Goal: Find specific page/section: Find specific page/section

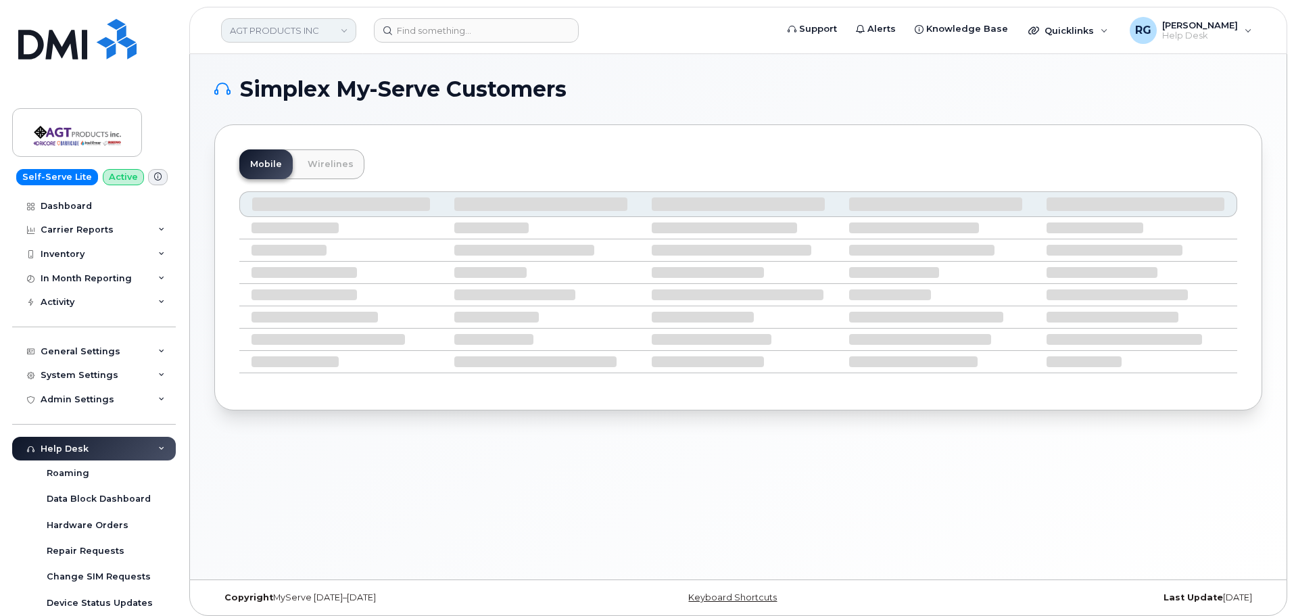
click at [252, 31] on link "AGT PRODUCTS INC" at bounding box center [288, 30] width 135 height 24
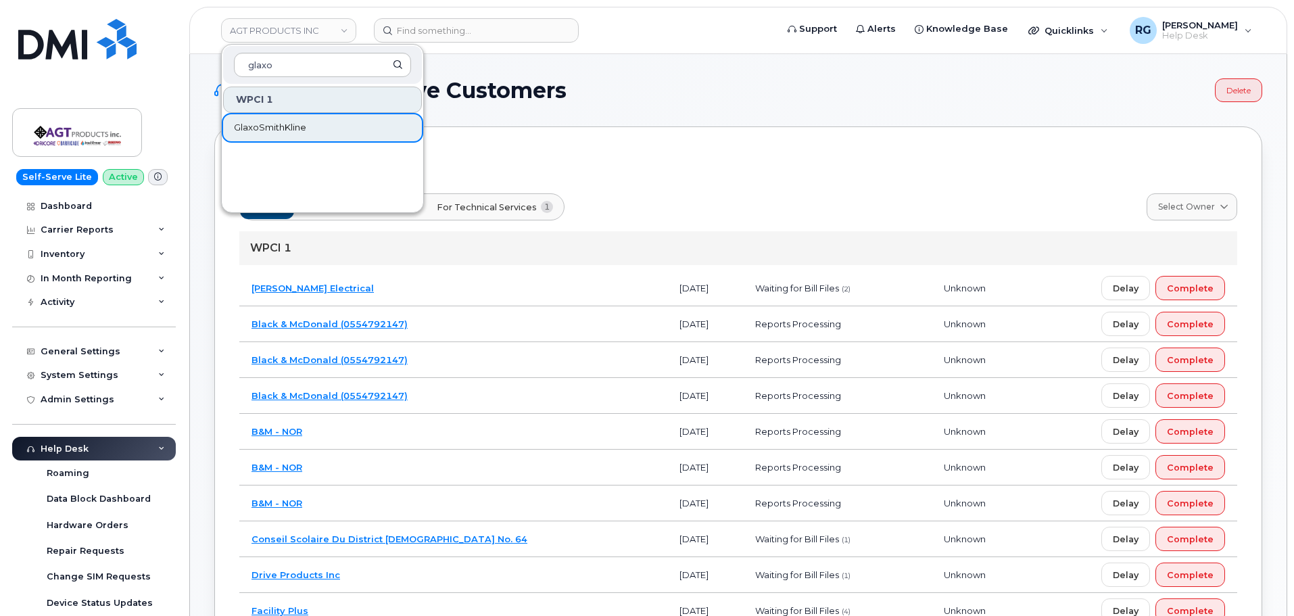
type input "glaxo"
click at [275, 122] on span "GlaxoSmithKline" at bounding box center [270, 128] width 72 height 14
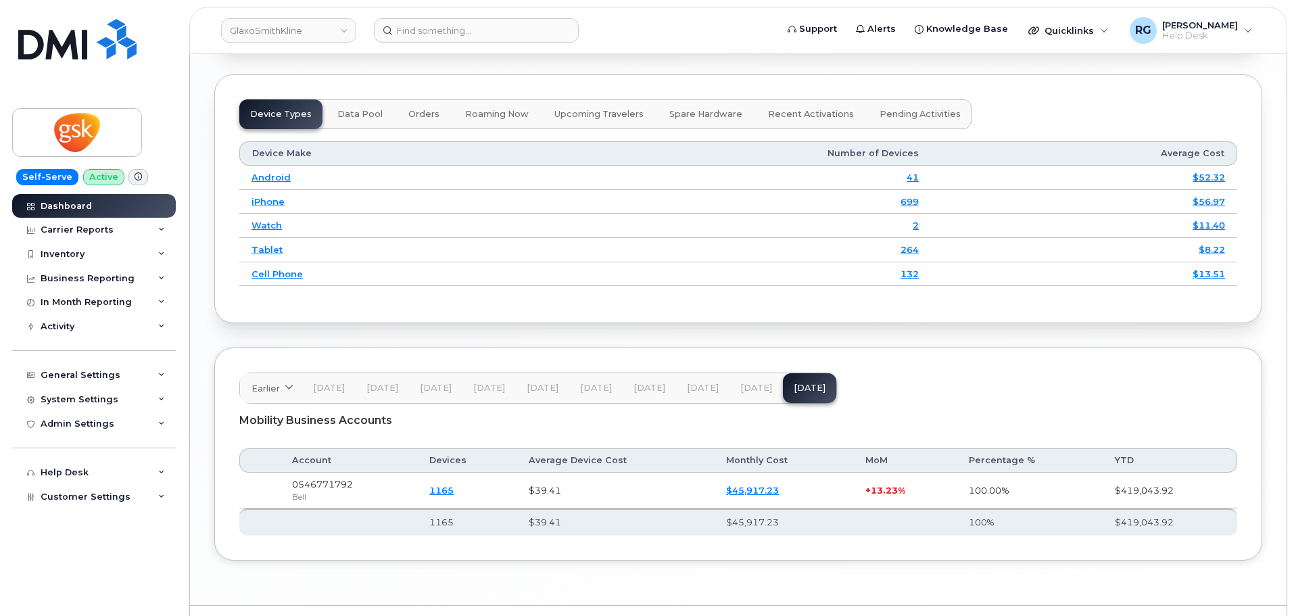
scroll to position [1764, 0]
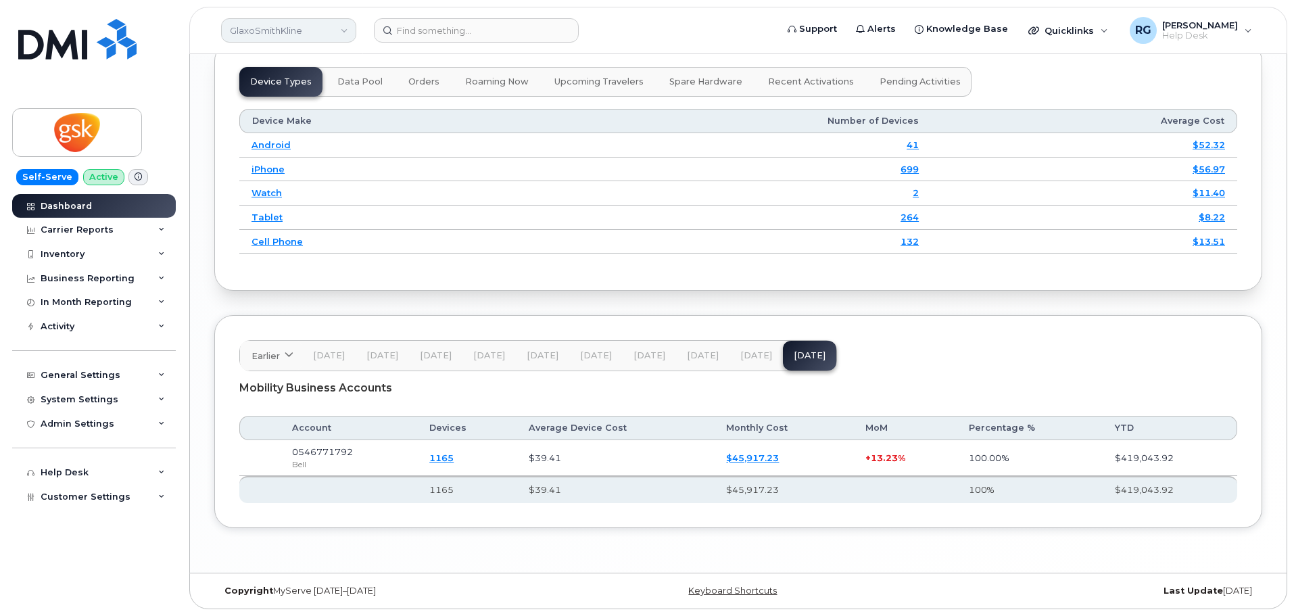
click at [253, 23] on link "GlaxoSmithKline" at bounding box center [288, 30] width 135 height 24
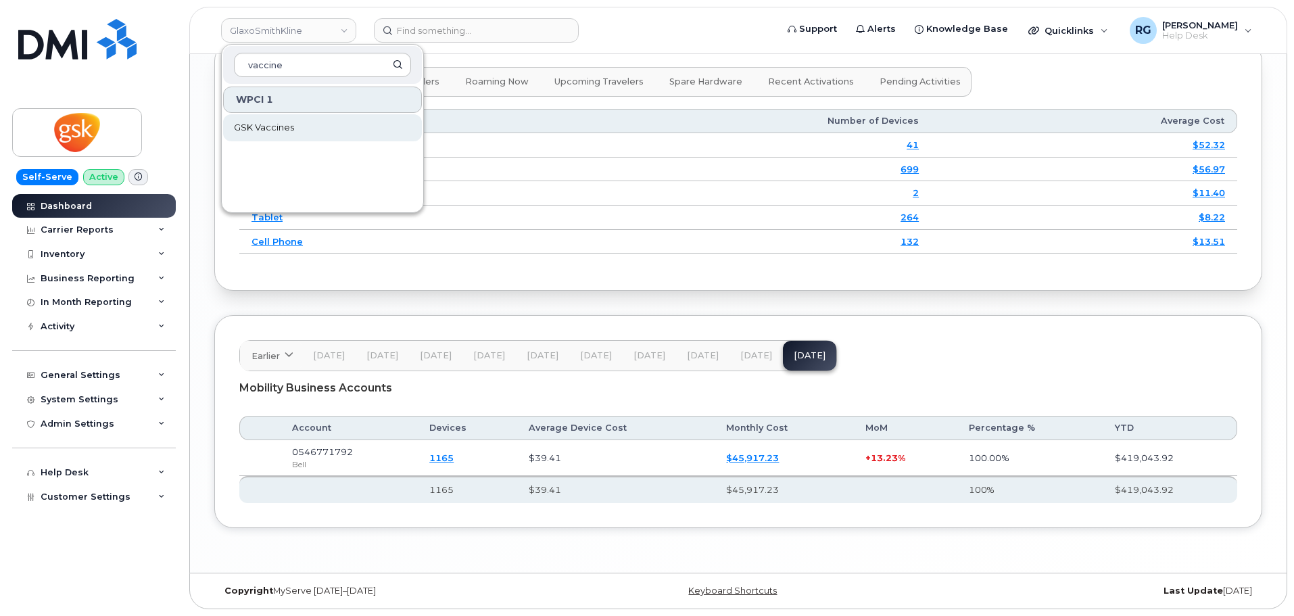
type input "vaccine"
click at [277, 125] on span "GSK Vaccines" at bounding box center [264, 128] width 60 height 14
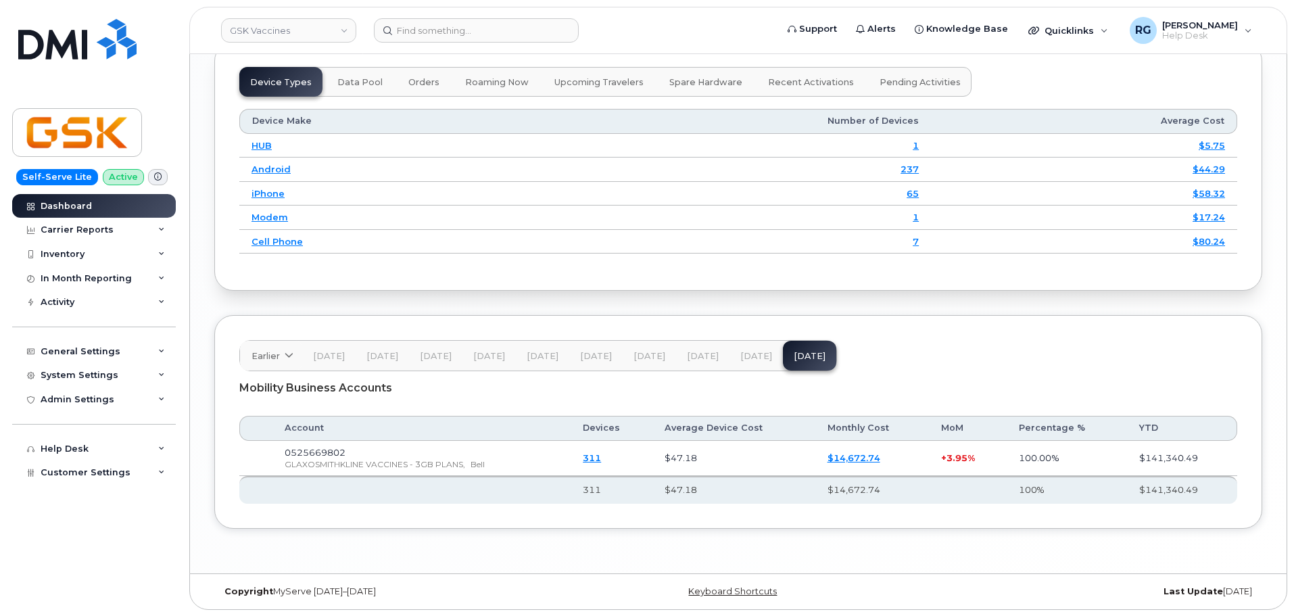
scroll to position [1784, 0]
click at [281, 27] on link "GSK Vaccines" at bounding box center [288, 30] width 135 height 24
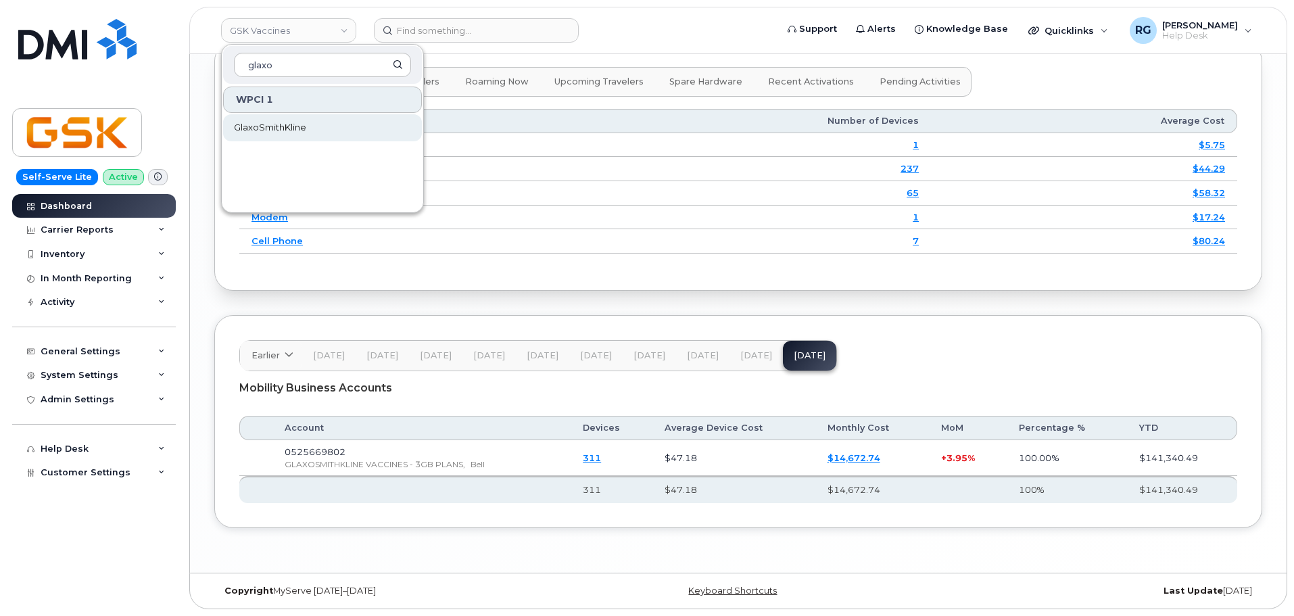
type input "glaxo"
click at [297, 126] on span "GlaxoSmithKline" at bounding box center [270, 128] width 72 height 14
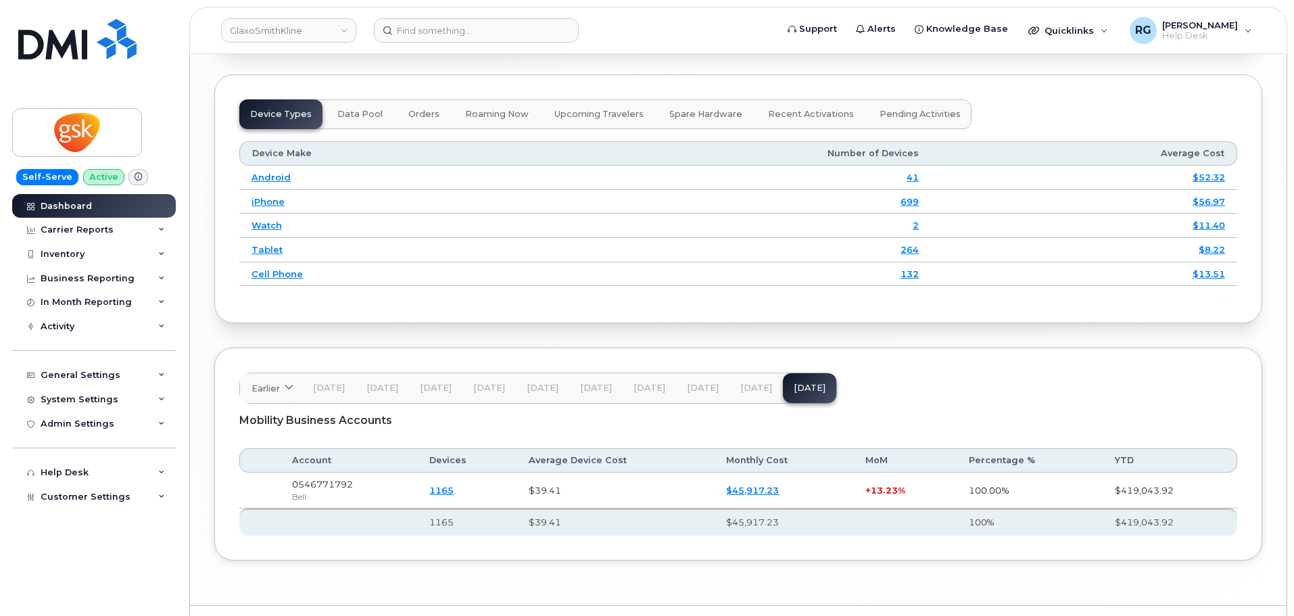
scroll to position [1764, 0]
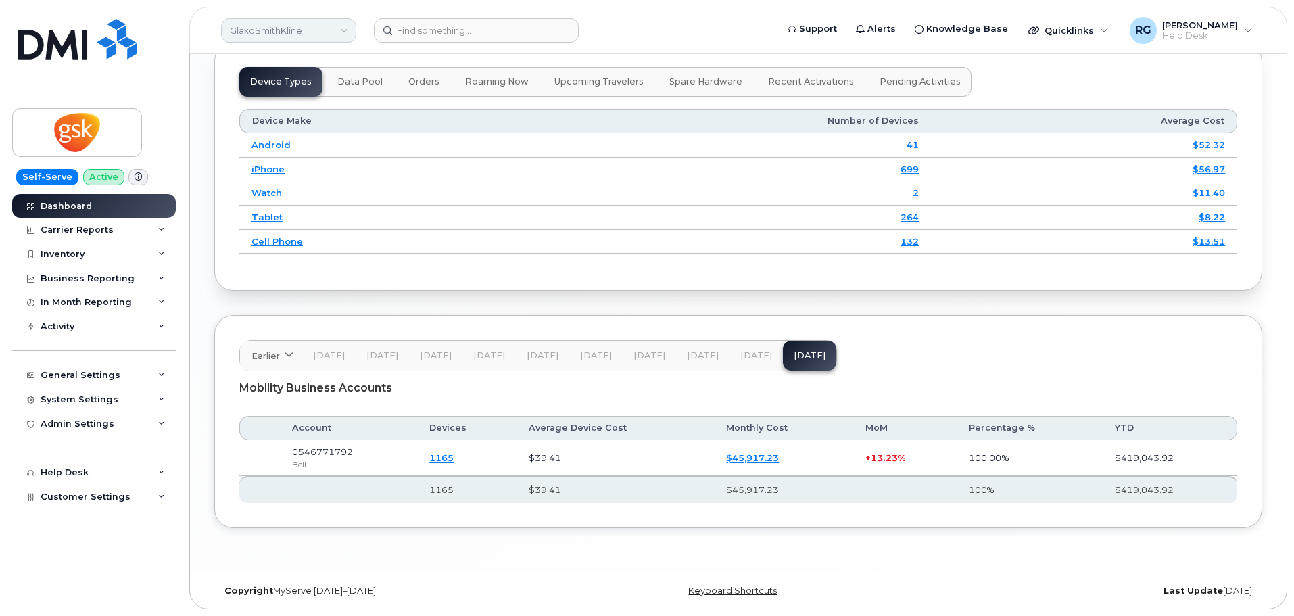
click at [268, 31] on link "GlaxoSmithKline" at bounding box center [288, 30] width 135 height 24
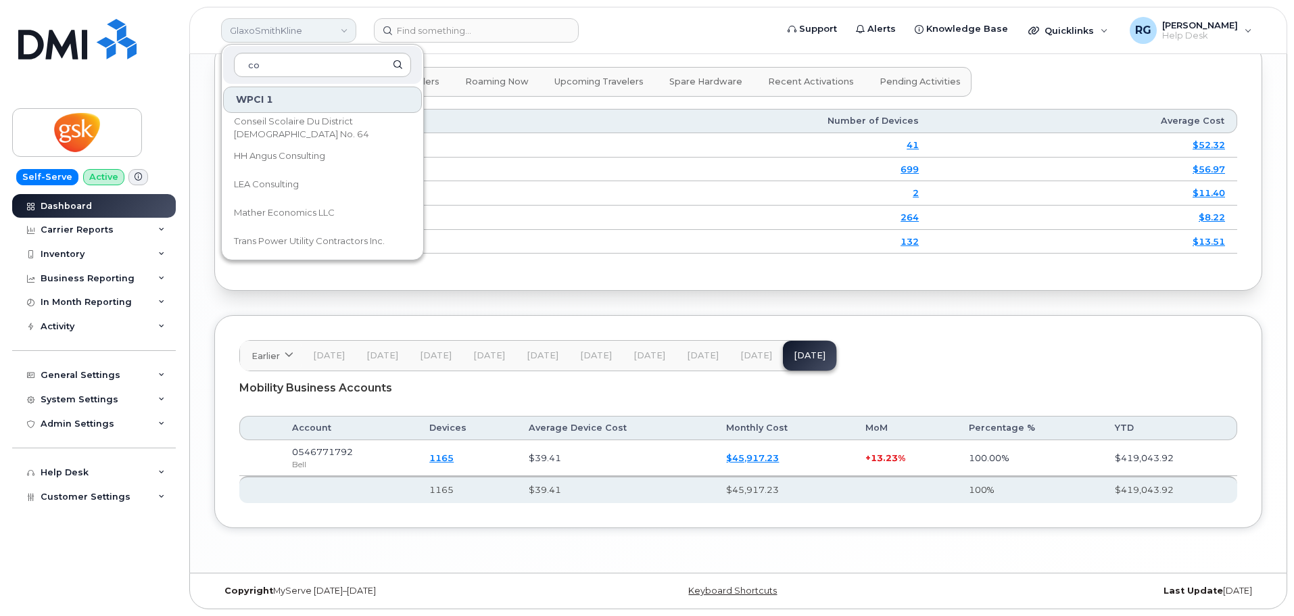
type input "c"
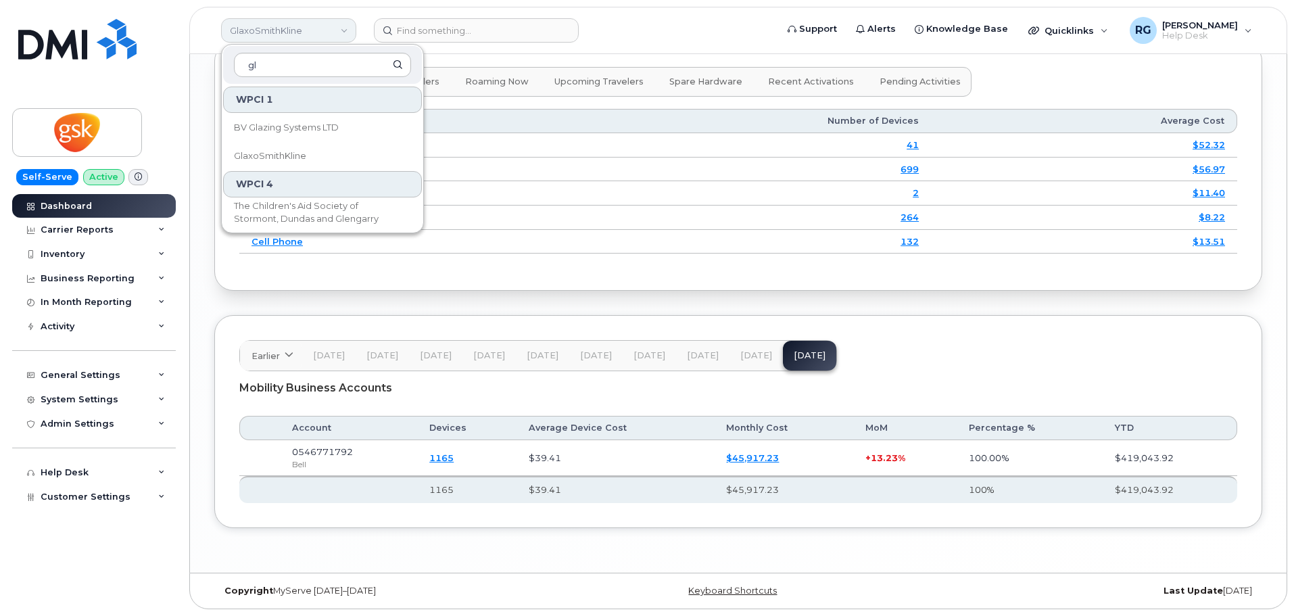
type input "g"
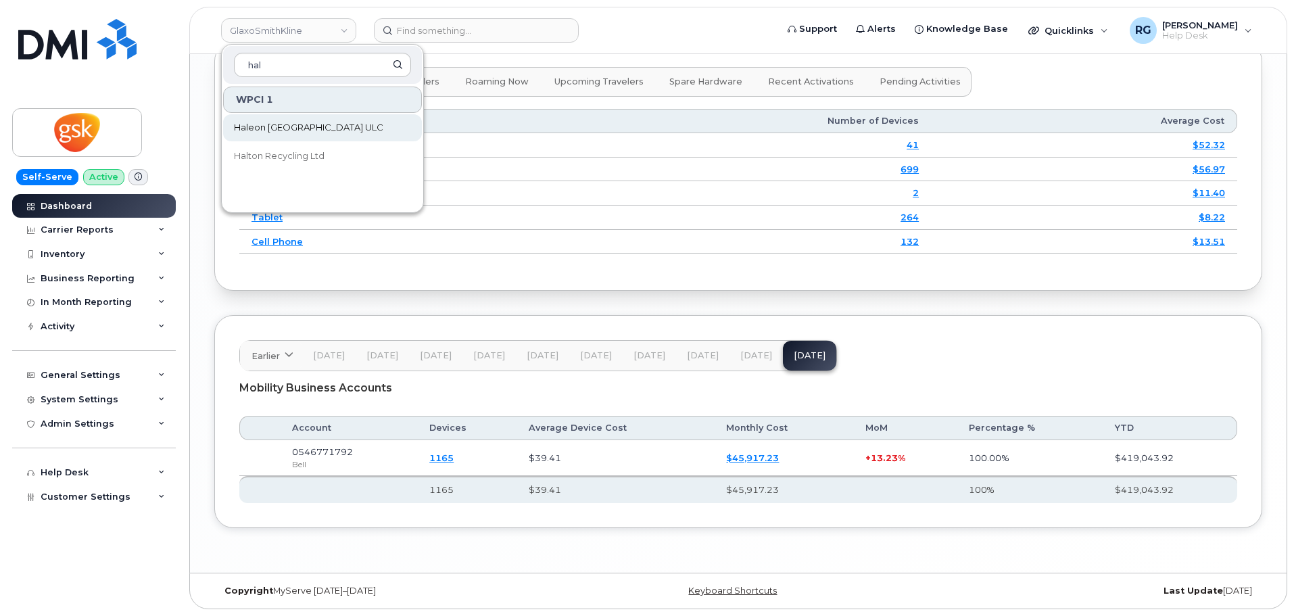
type input "hal"
click at [289, 122] on span "Haleon [GEOGRAPHIC_DATA] ULC" at bounding box center [308, 128] width 149 height 14
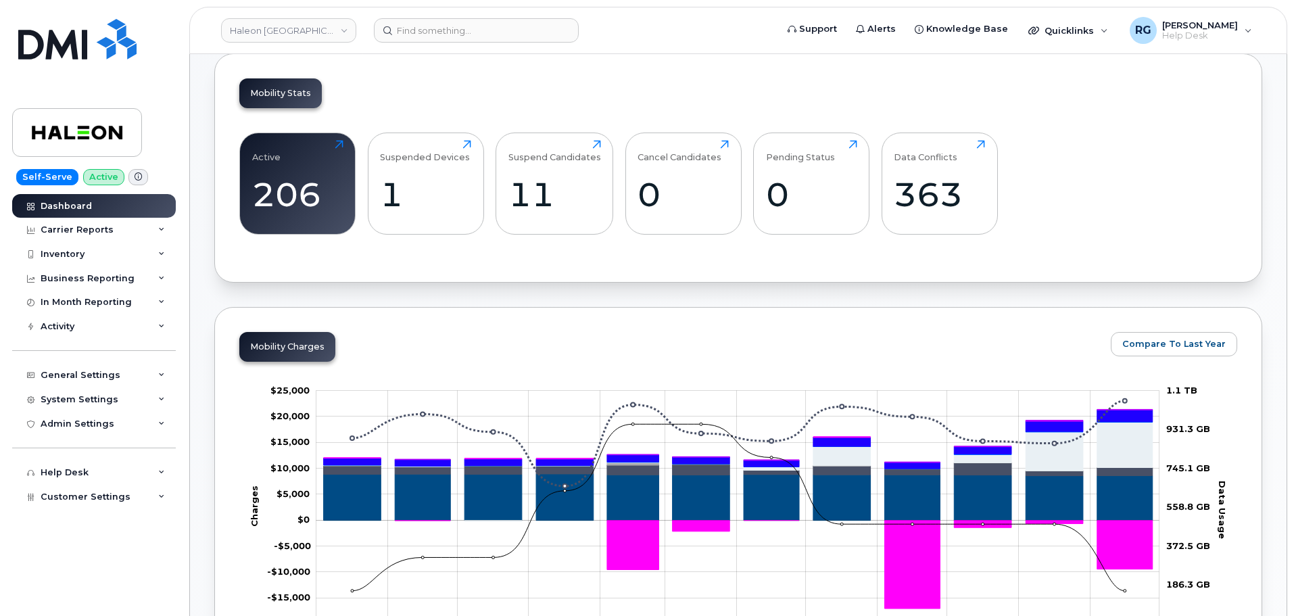
scroll to position [413, 0]
